Goal: Find specific page/section: Find specific page/section

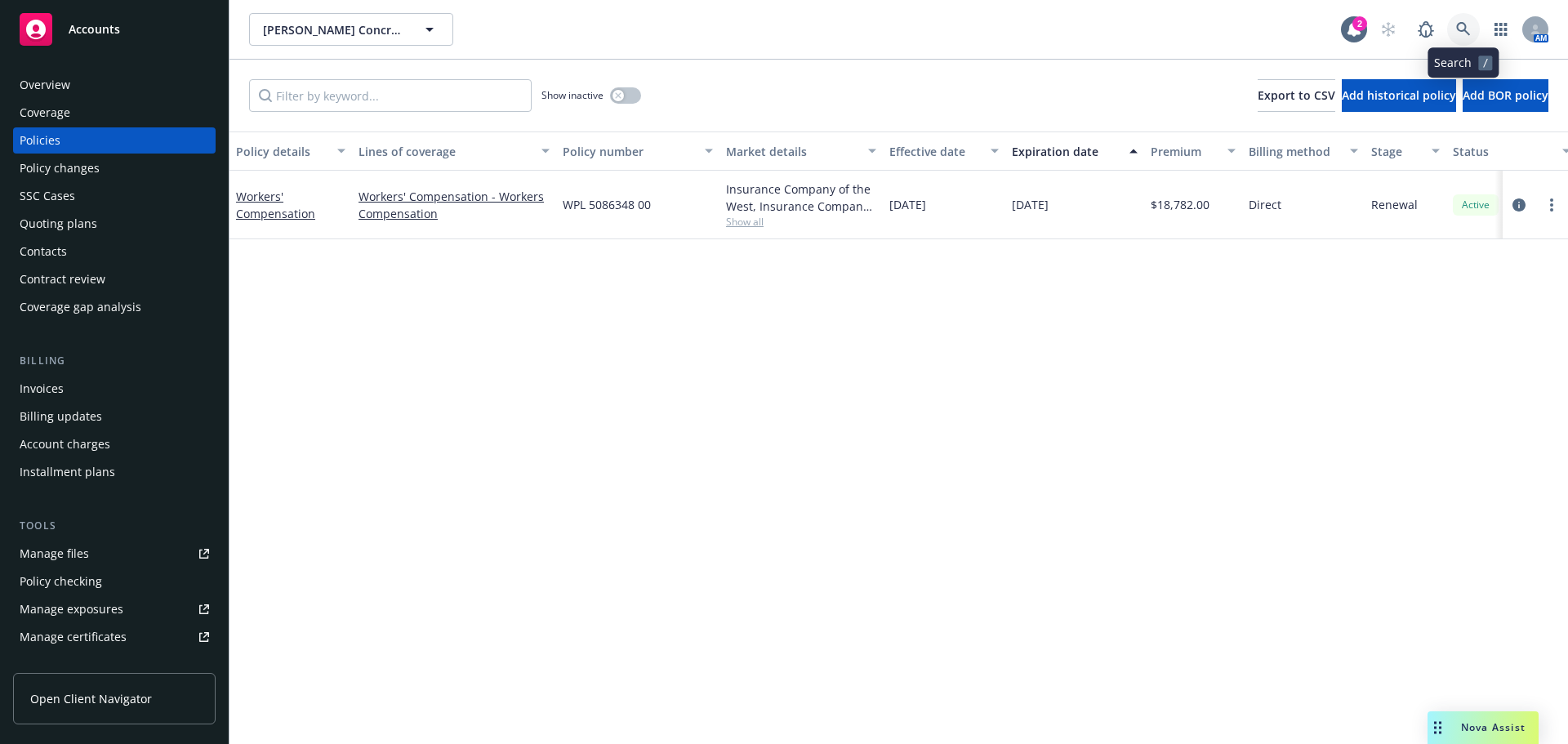
click at [1472, 26] on link at bounding box center [1463, 29] width 32 height 32
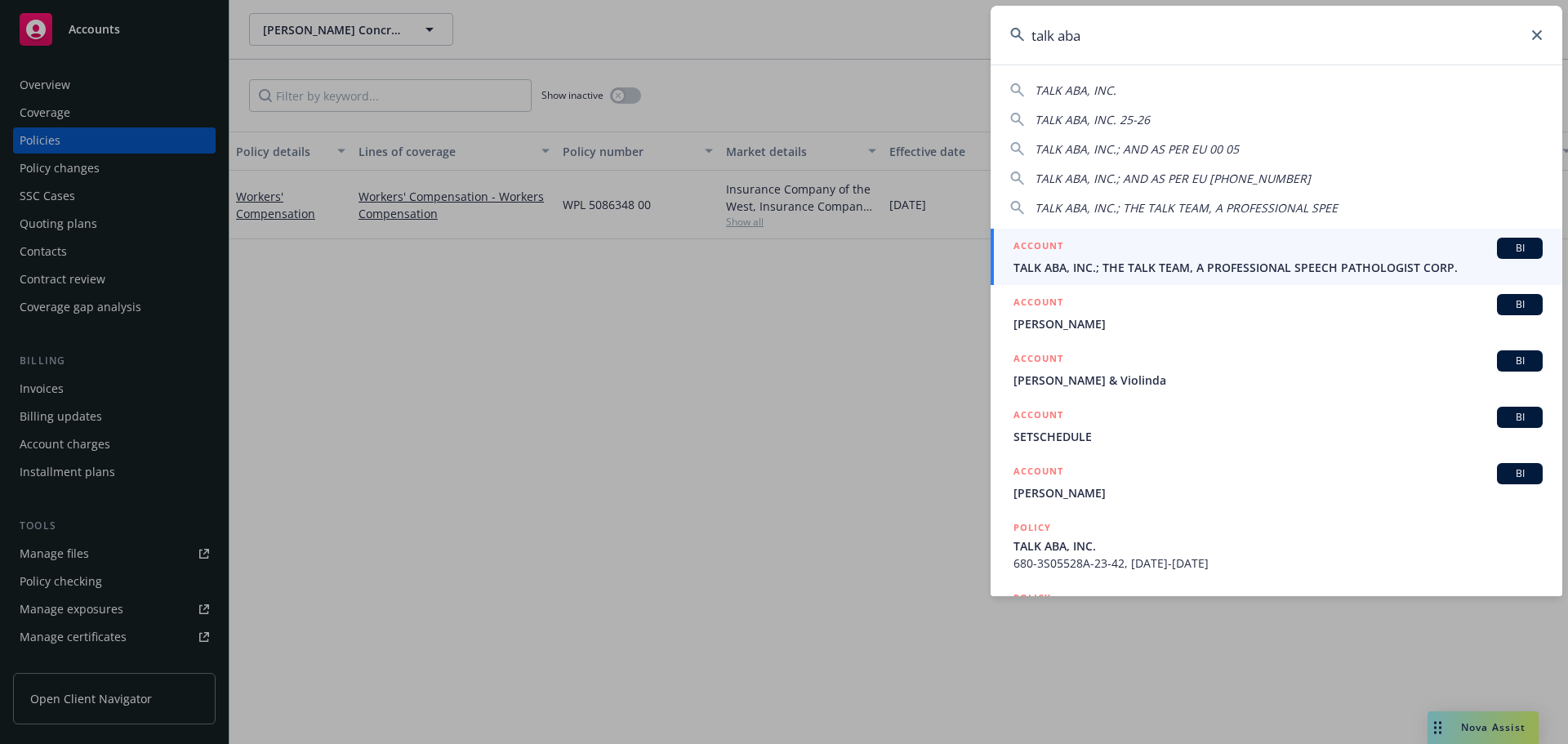
type input "talk aba"
click at [1103, 250] on div "ACCOUNT BI" at bounding box center [1278, 249] width 529 height 22
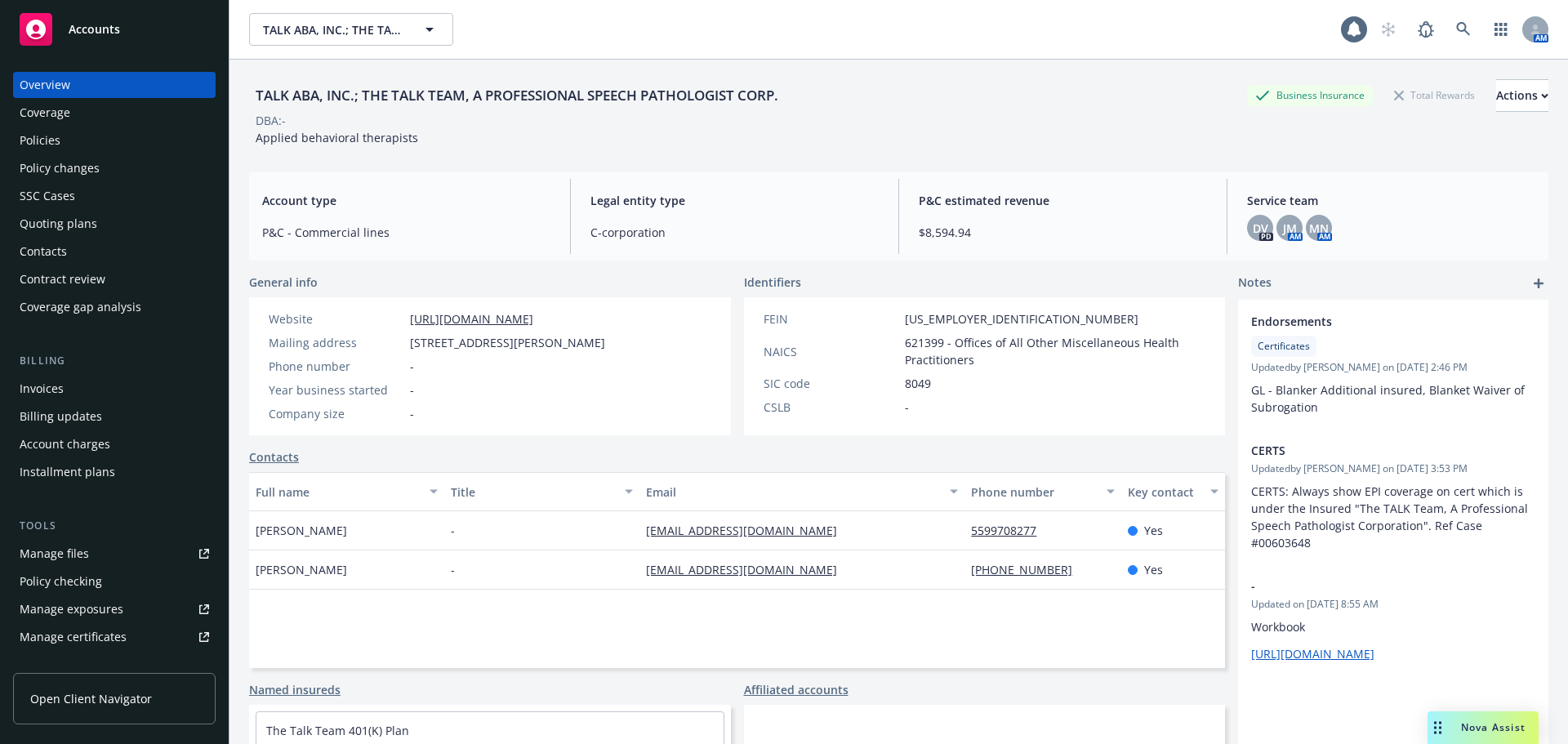
click at [85, 134] on div "Policies" at bounding box center [114, 141] width 189 height 27
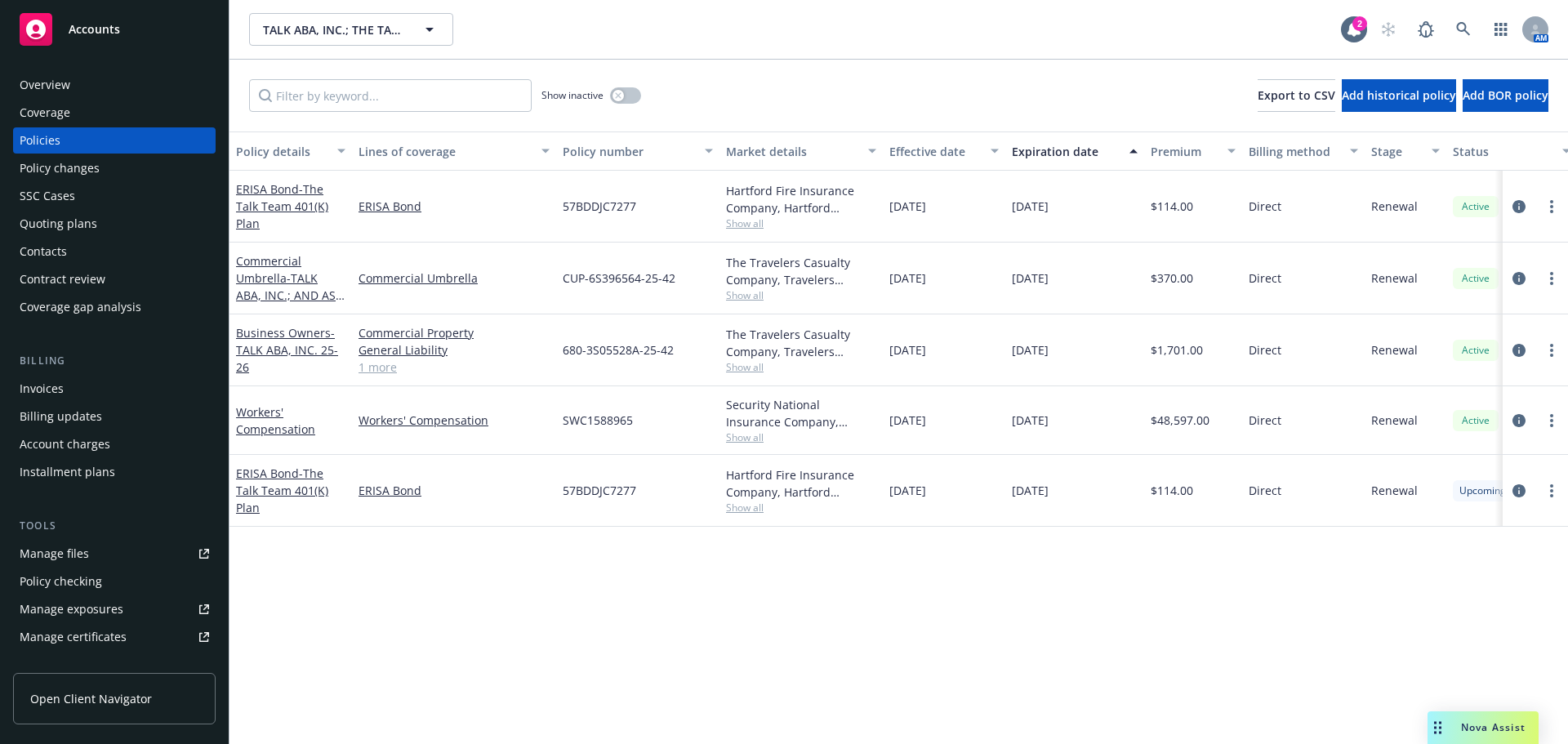
click at [74, 259] on div "Contacts" at bounding box center [114, 252] width 189 height 27
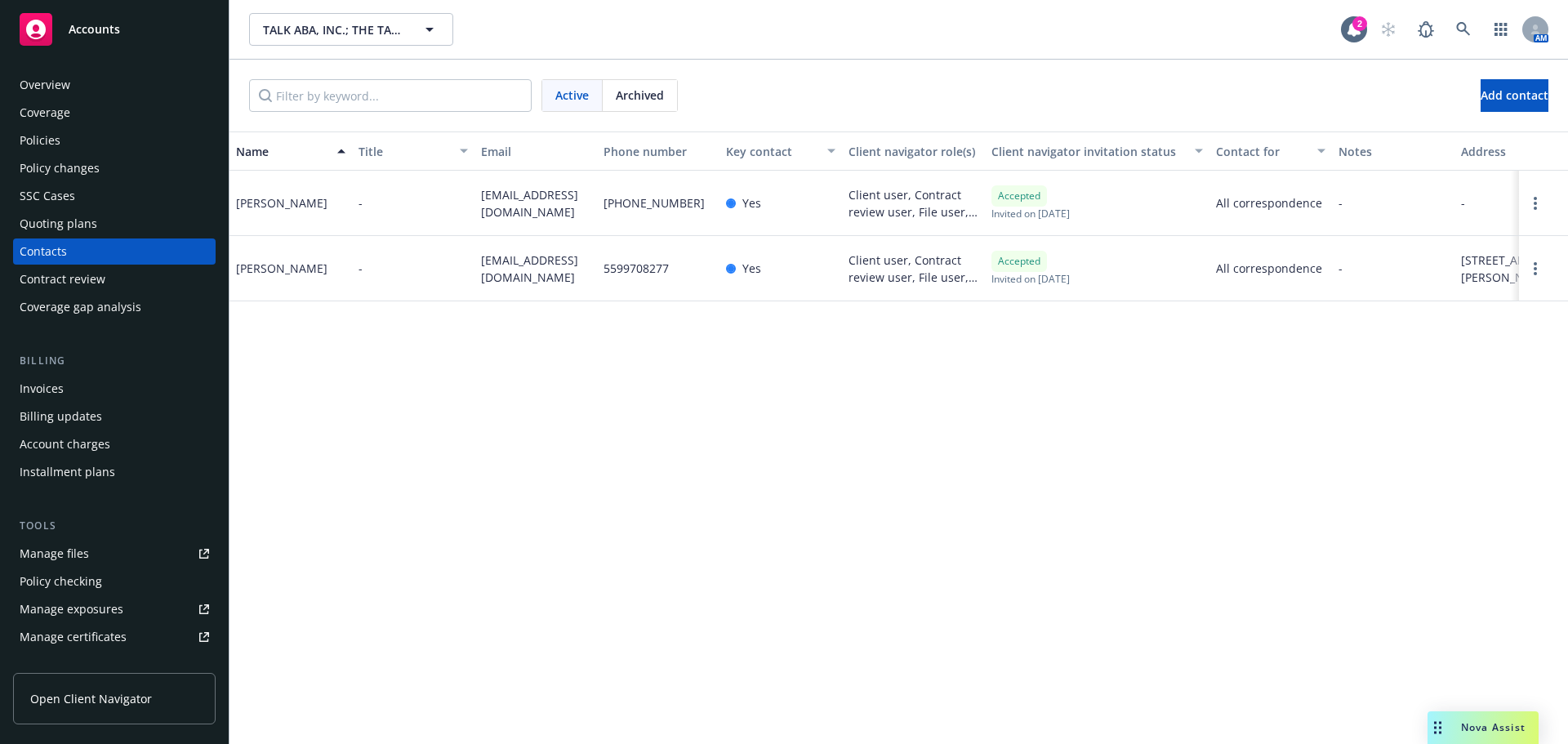
click at [97, 143] on div "Policies" at bounding box center [114, 141] width 189 height 27
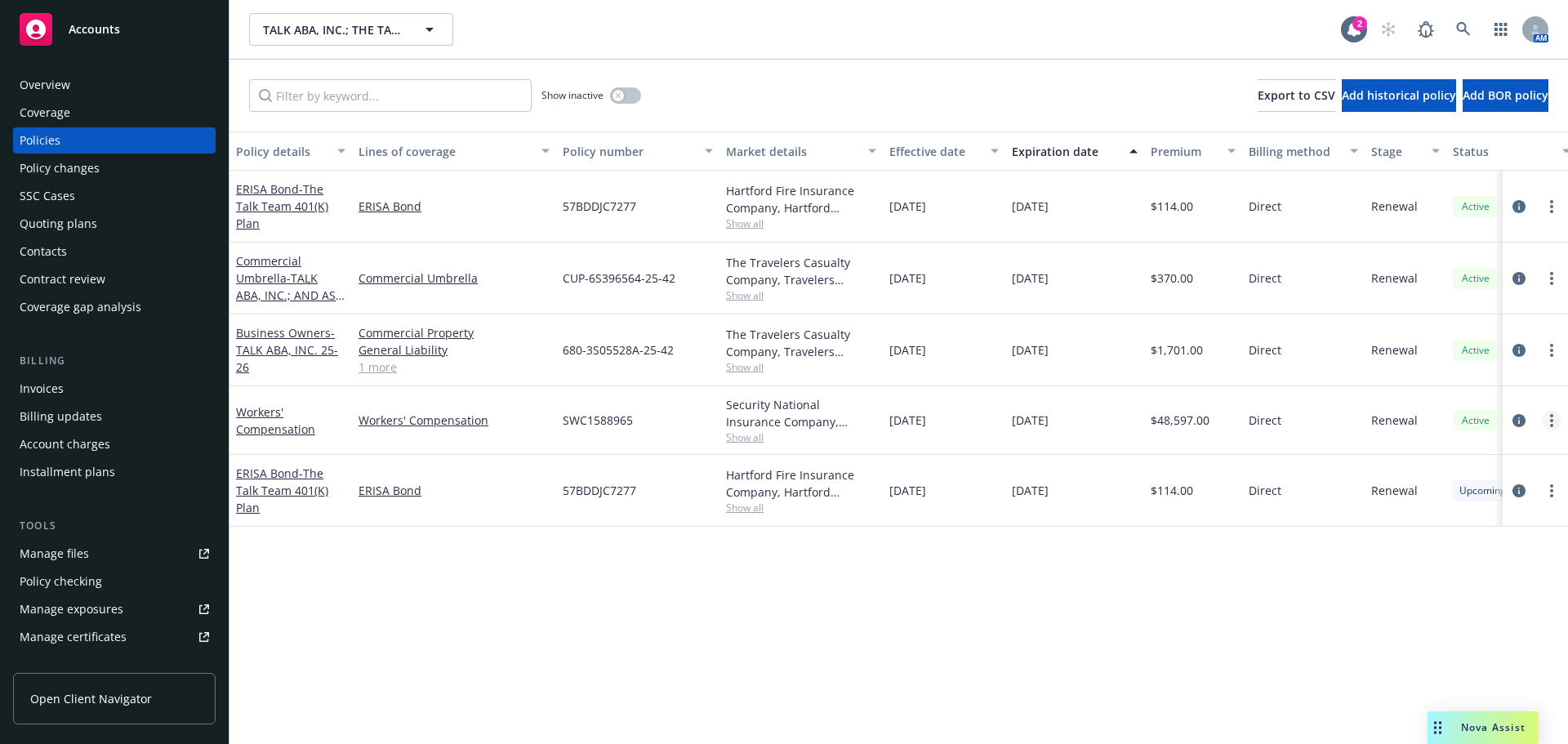
click at [1548, 422] on link "more" at bounding box center [1551, 421] width 20 height 20
click at [1430, 664] on link "Copy logging email" at bounding box center [1464, 649] width 192 height 32
click at [1462, 24] on icon at bounding box center [1463, 29] width 14 height 14
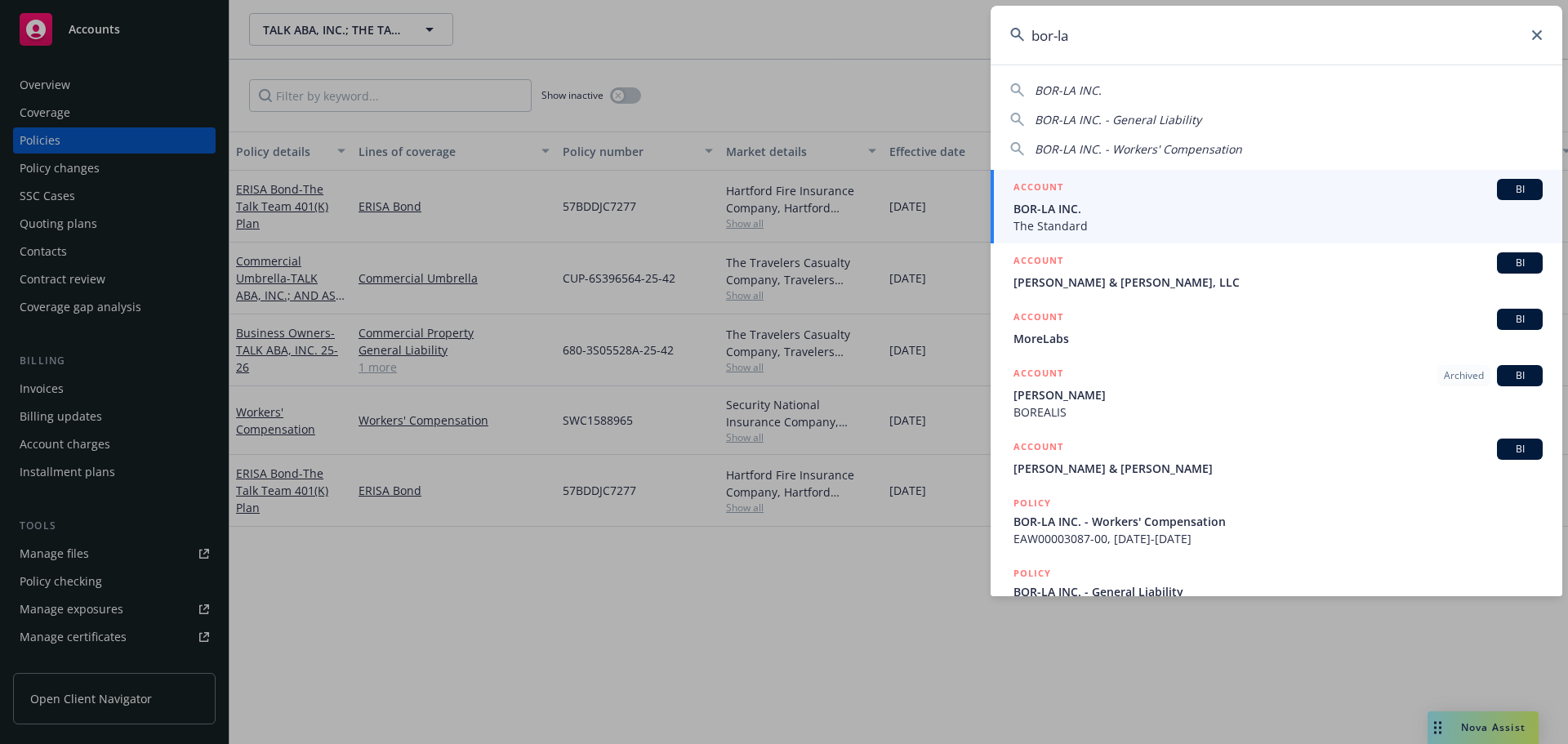
type input "bor-la"
click at [1101, 216] on span "BOR-LA INC." at bounding box center [1278, 208] width 529 height 17
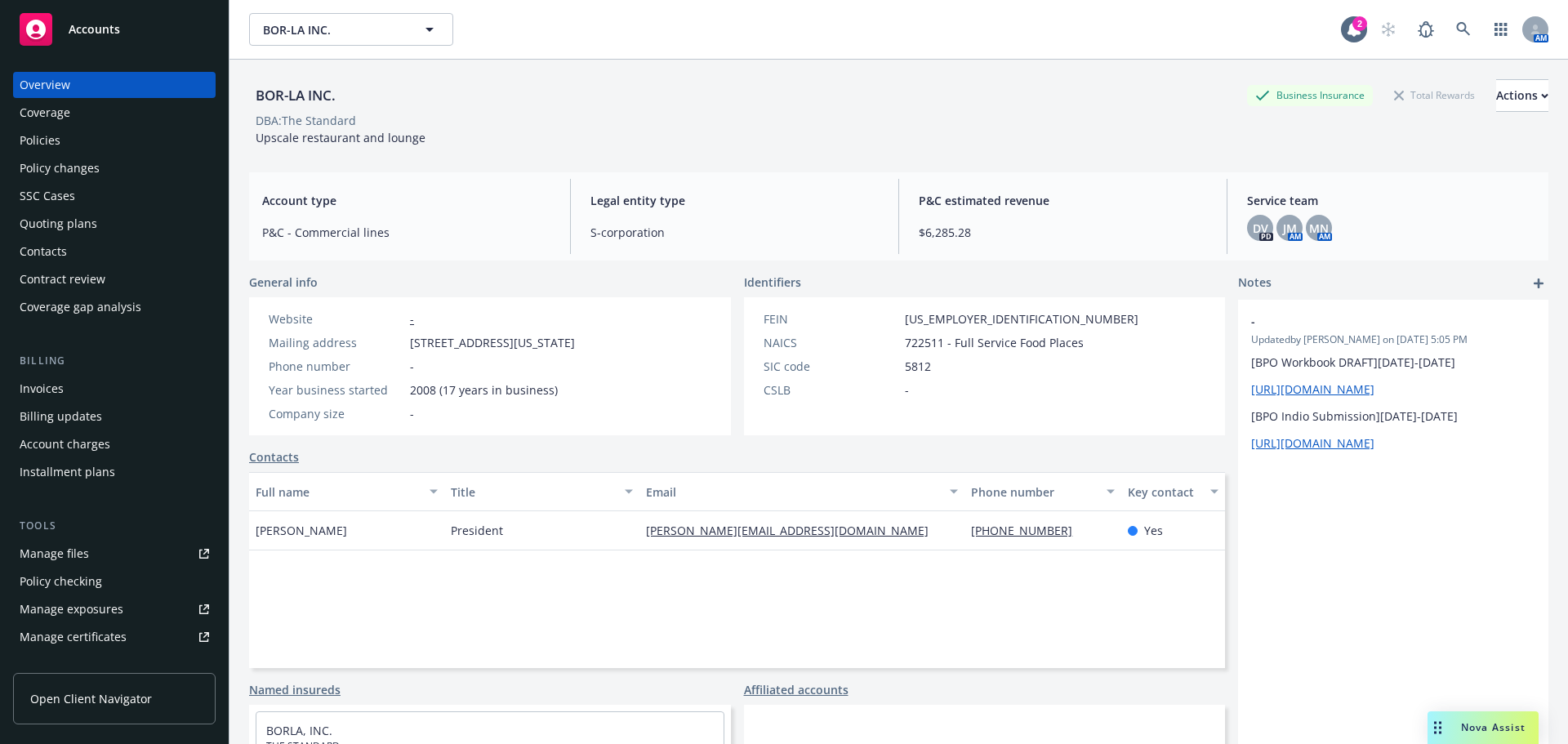
click at [43, 152] on div "Policies" at bounding box center [40, 141] width 41 height 27
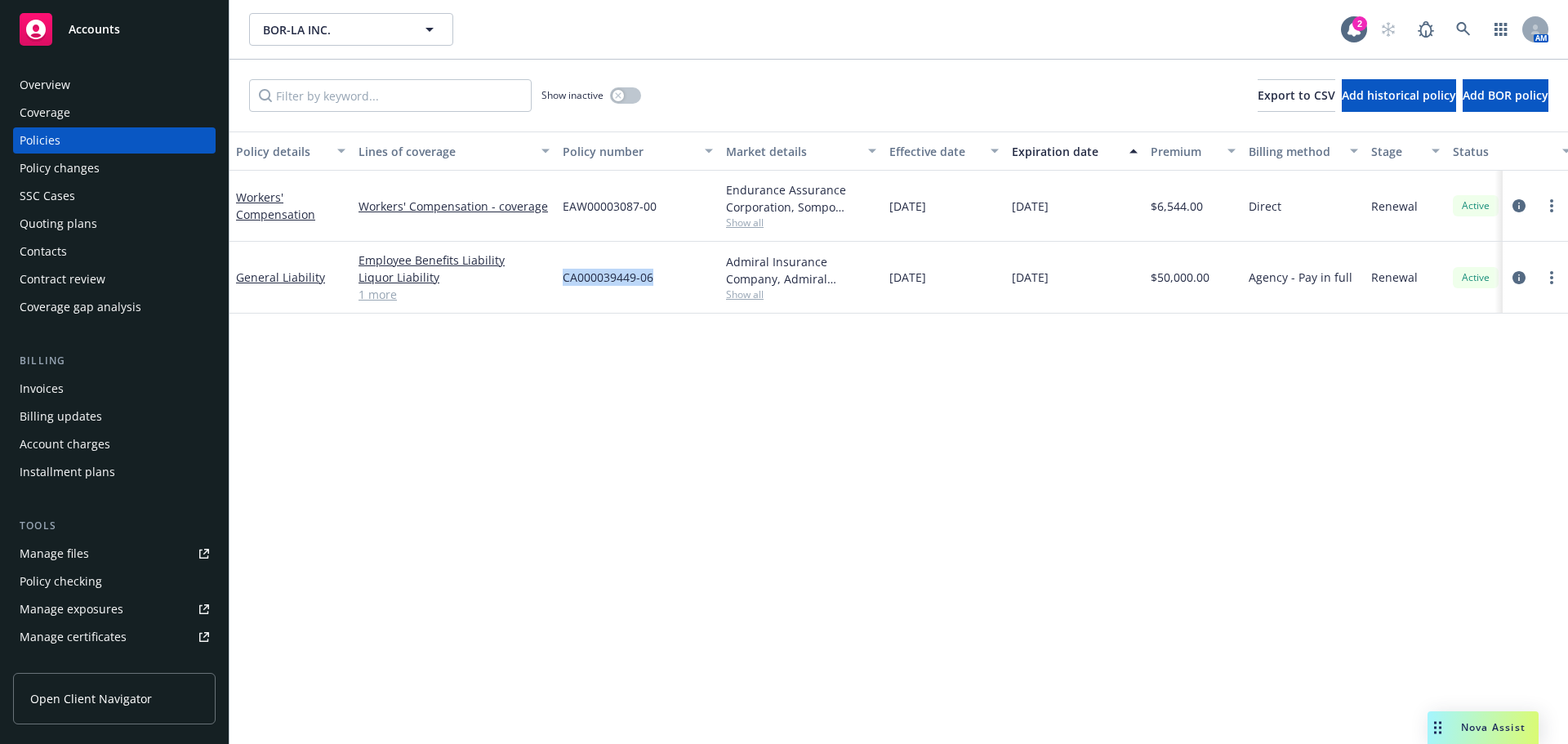
drag, startPoint x: 653, startPoint y: 280, endPoint x: 562, endPoint y: 278, distance: 91.0
click at [562, 278] on div "CA000039449-06" at bounding box center [638, 277] width 163 height 72
copy span "CA000039449-06"
click at [740, 436] on div "Policy details Lines of coverage Policy number Market details Effective date Ex…" at bounding box center [899, 438] width 1338 height 613
drag, startPoint x: 658, startPoint y: 277, endPoint x: 532, endPoint y: 276, distance: 126.0
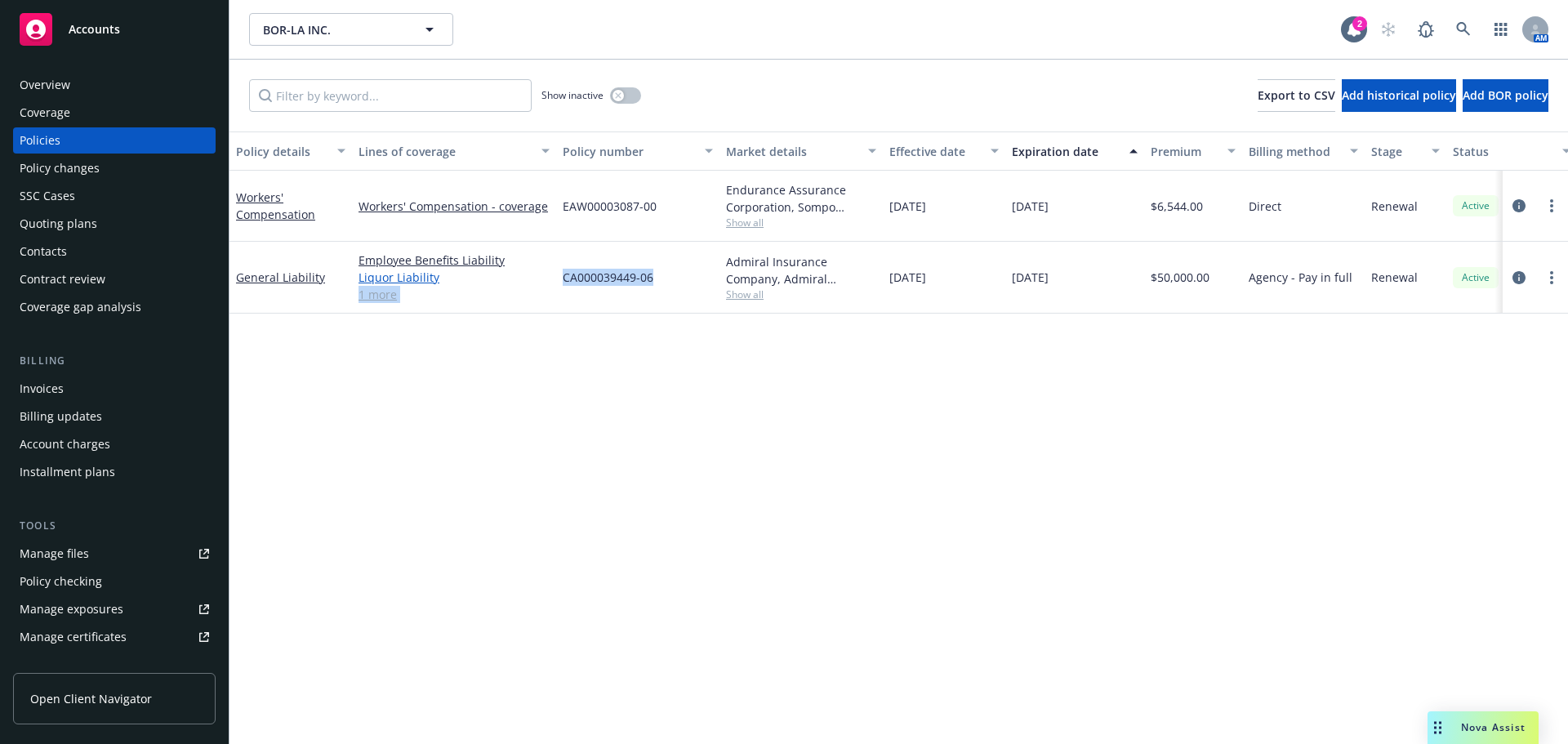
click at [532, 276] on div "General Liability Employee Benefits Liability Liquor Liability General Liabilit…" at bounding box center [1017, 277] width 1576 height 72
click at [566, 299] on div "CA000039449-06" at bounding box center [638, 277] width 163 height 72
drag, startPoint x: 657, startPoint y: 281, endPoint x: 562, endPoint y: 276, distance: 95.1
click at [562, 276] on div "CA000039449-06" at bounding box center [638, 277] width 163 height 72
copy span "CA000039449-06"
